Goal: Information Seeking & Learning: Learn about a topic

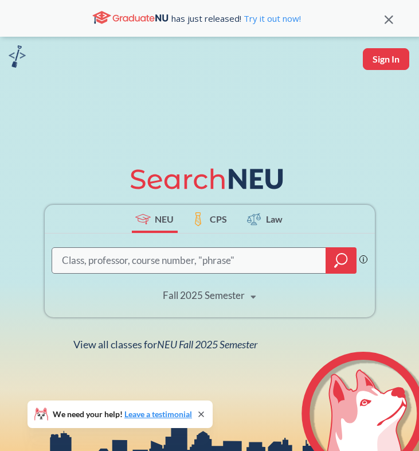
click at [383, 59] on button "Sign In" at bounding box center [386, 59] width 46 height 22
select select "US"
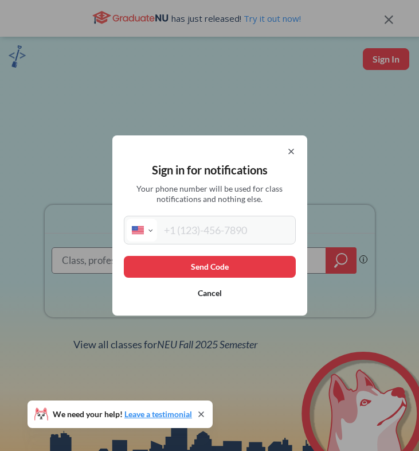
click at [200, 231] on input "tel" at bounding box center [225, 230] width 136 height 23
type input "[PHONE_NUMBER]"
click at [208, 266] on button "Send Code" at bounding box center [210, 267] width 172 height 22
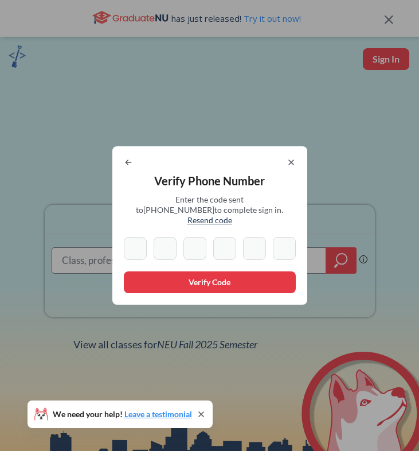
type input "2"
type input "4"
type input "3"
type input "8"
type input "5"
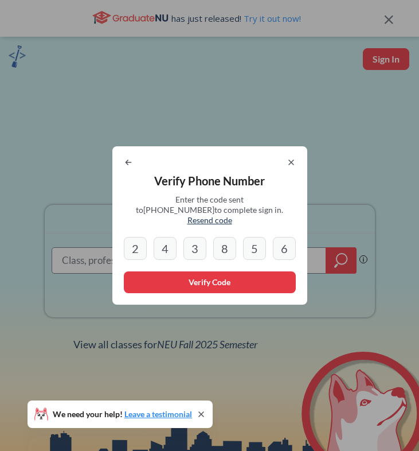
type input "6"
click at [162, 282] on button "Verify Code" at bounding box center [210, 282] width 172 height 22
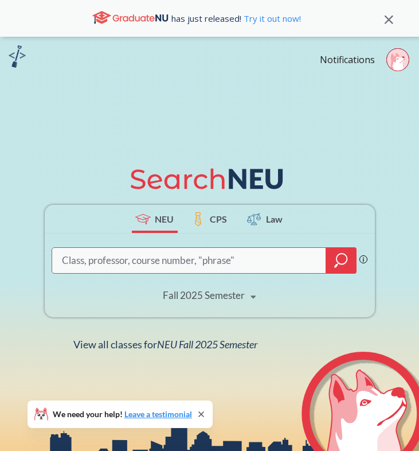
click at [262, 256] on input "search" at bounding box center [190, 260] width 258 height 23
type input "schm 2301"
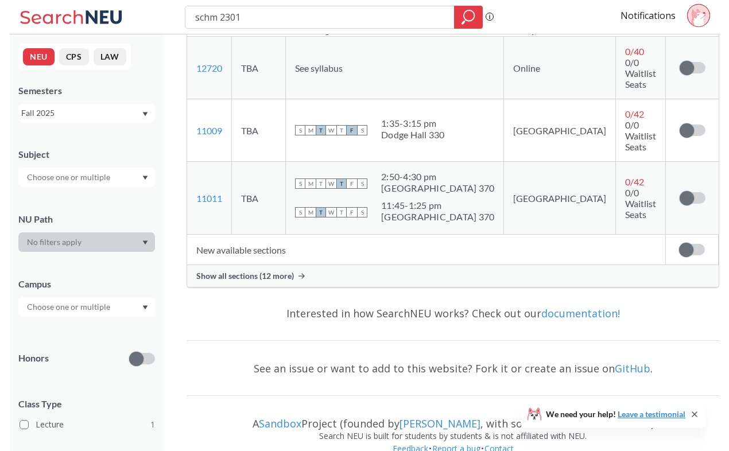
scroll to position [258, 0]
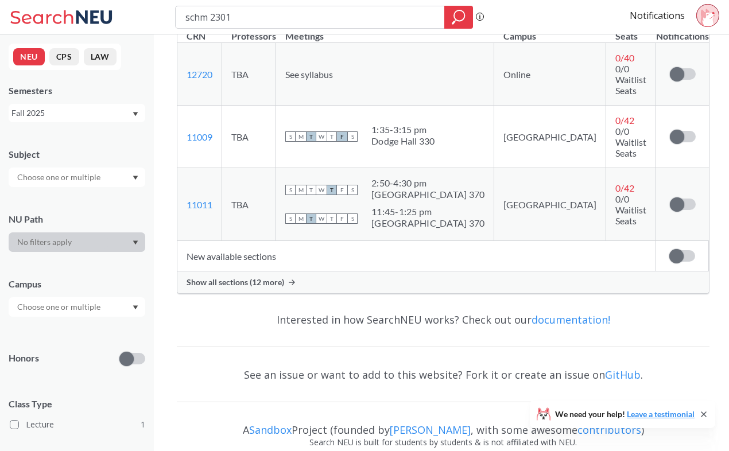
click at [268, 277] on span "Show all sections (12 more)" at bounding box center [235, 282] width 98 height 10
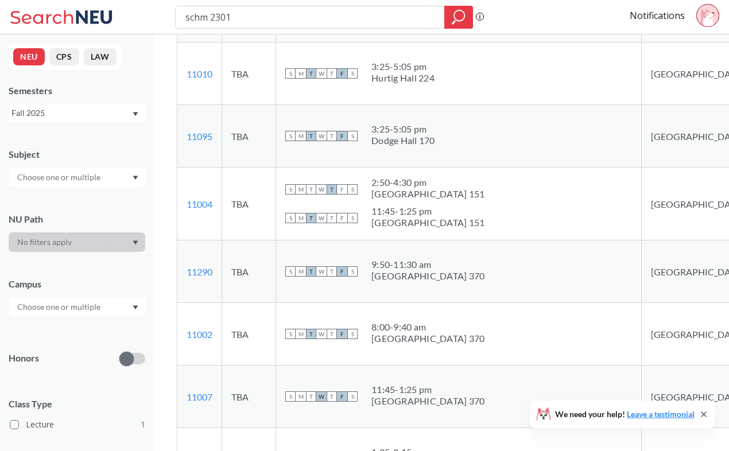
scroll to position [441, 0]
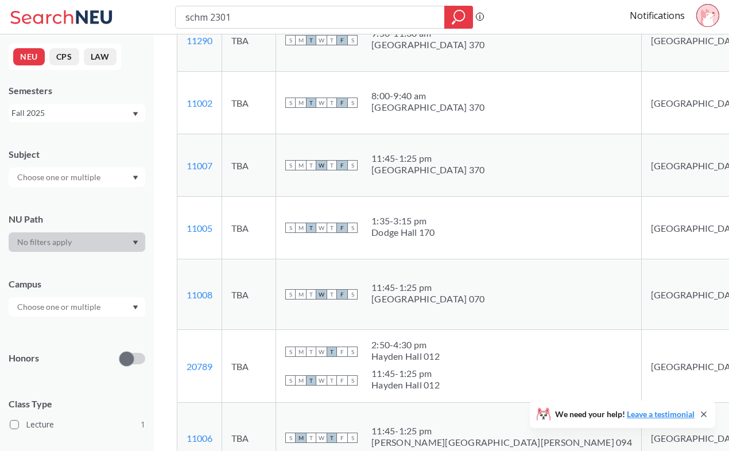
scroll to position [674, 0]
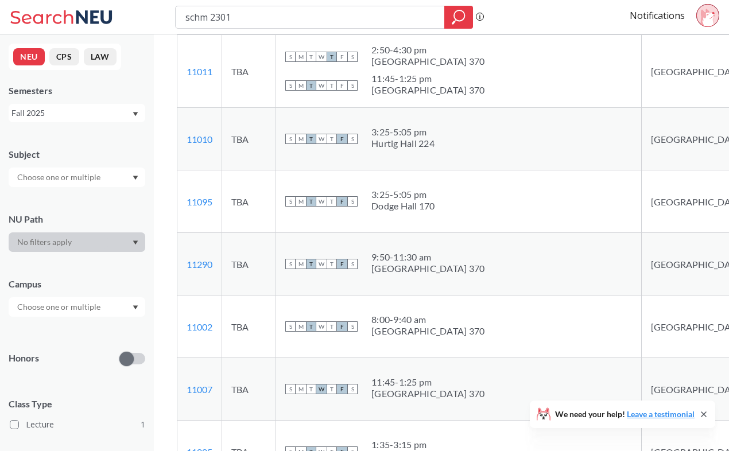
scroll to position [450, 0]
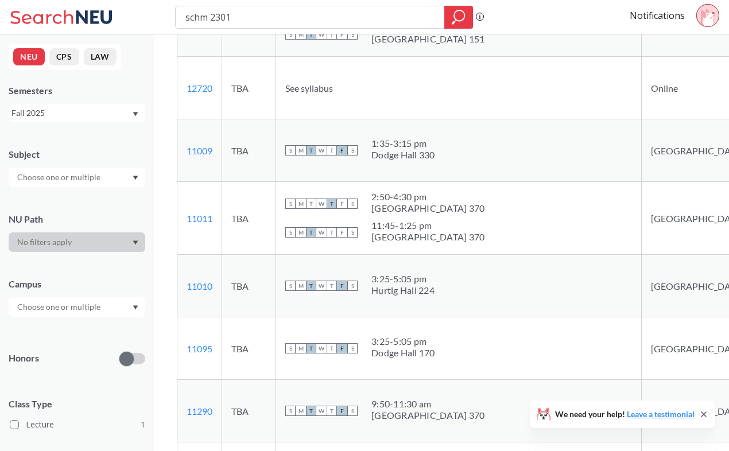
scroll to position [0, 0]
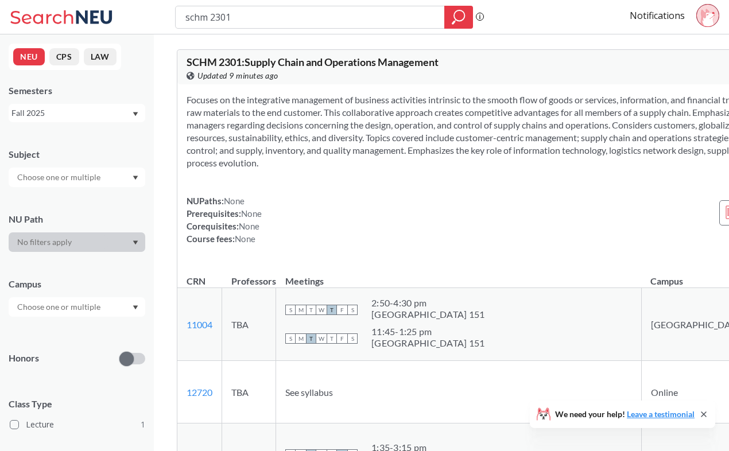
click at [419, 221] on div "NUPaths: None Prerequisites: None Corequisites: None Course fees: None View mor…" at bounding box center [517, 219] width 663 height 50
